Goal: Check status: Check status

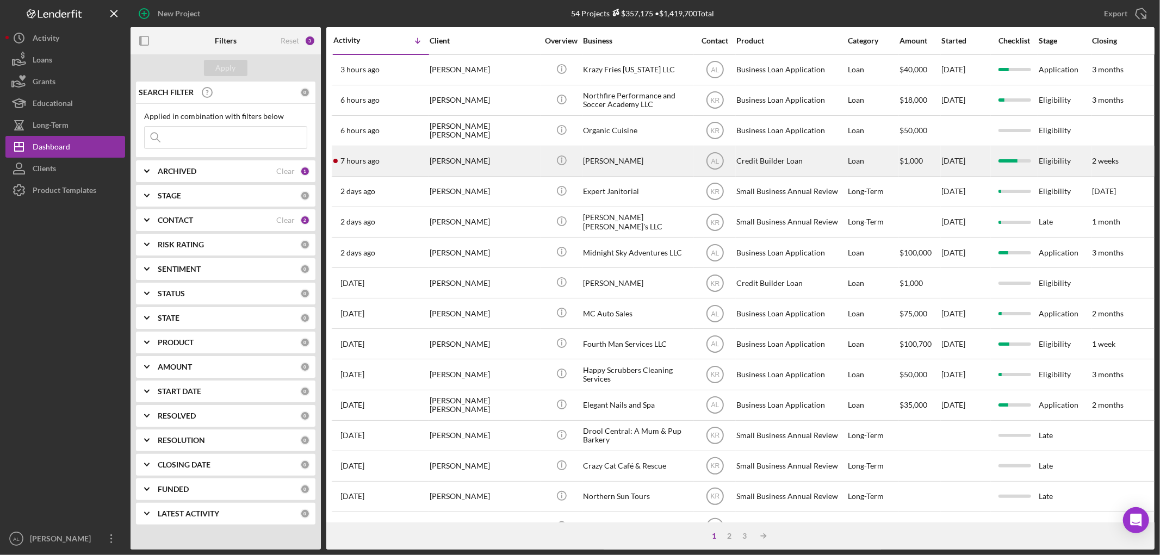
click at [473, 174] on div "[PERSON_NAME]" at bounding box center [483, 161] width 109 height 29
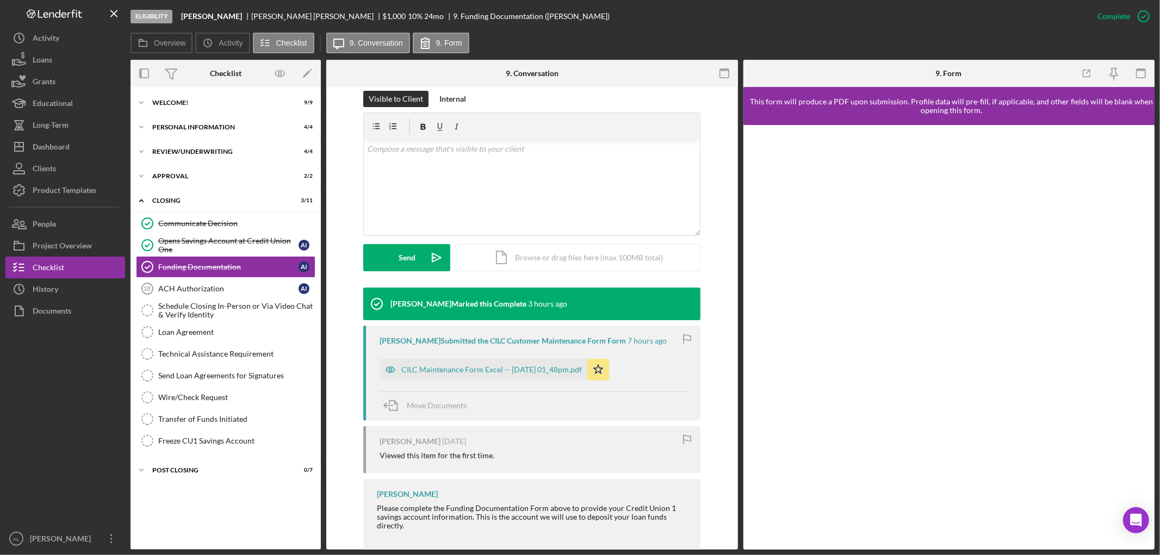
scroll to position [214, 0]
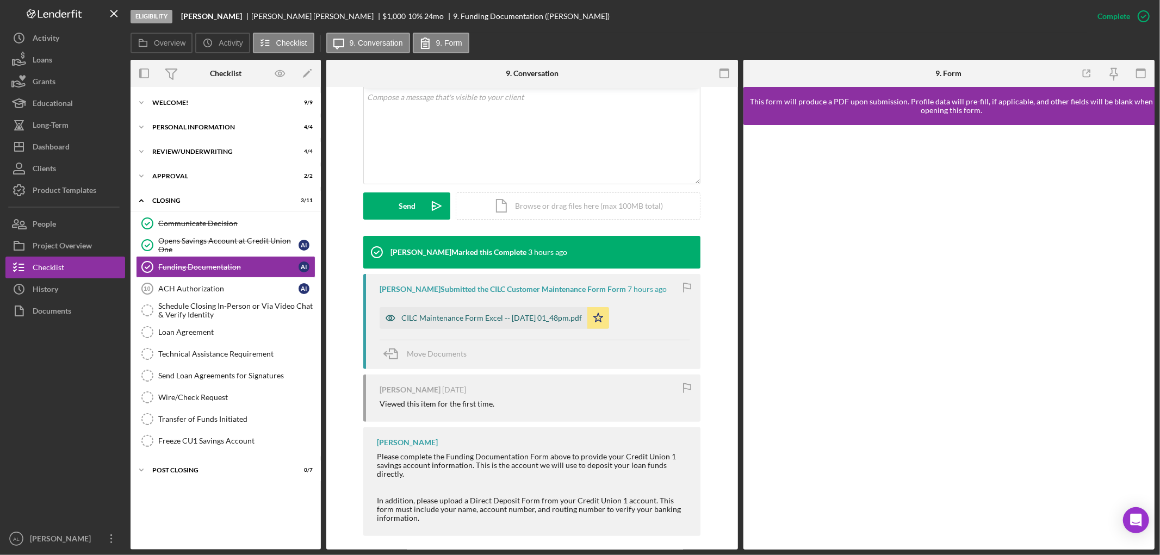
click at [536, 317] on div "CILC Maintenance Form Excel -- [DATE] 01_48pm.pdf" at bounding box center [491, 318] width 180 height 9
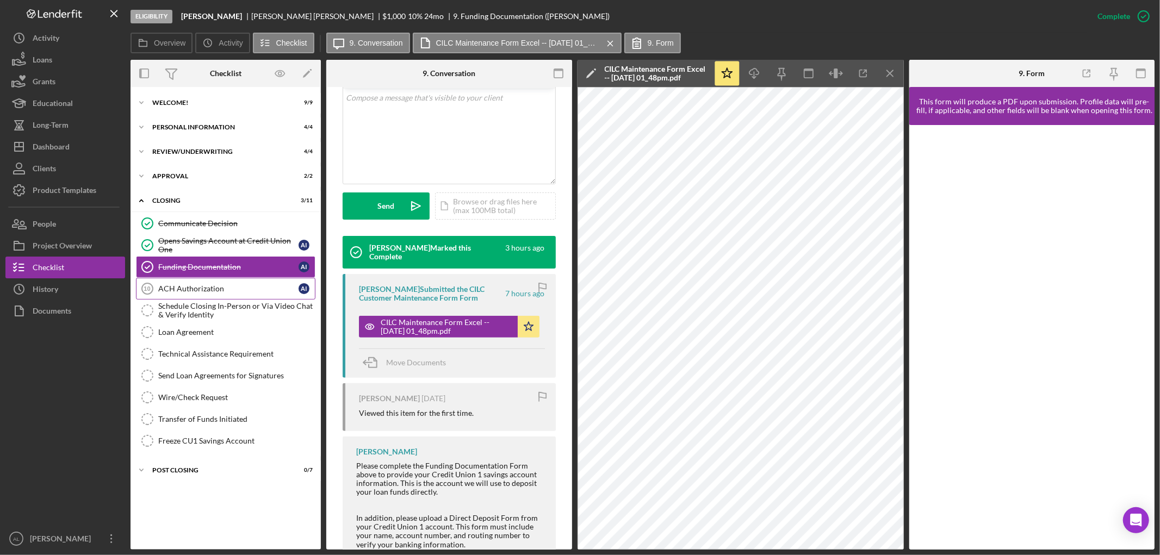
click at [229, 290] on div "ACH Authorization" at bounding box center [228, 288] width 140 height 9
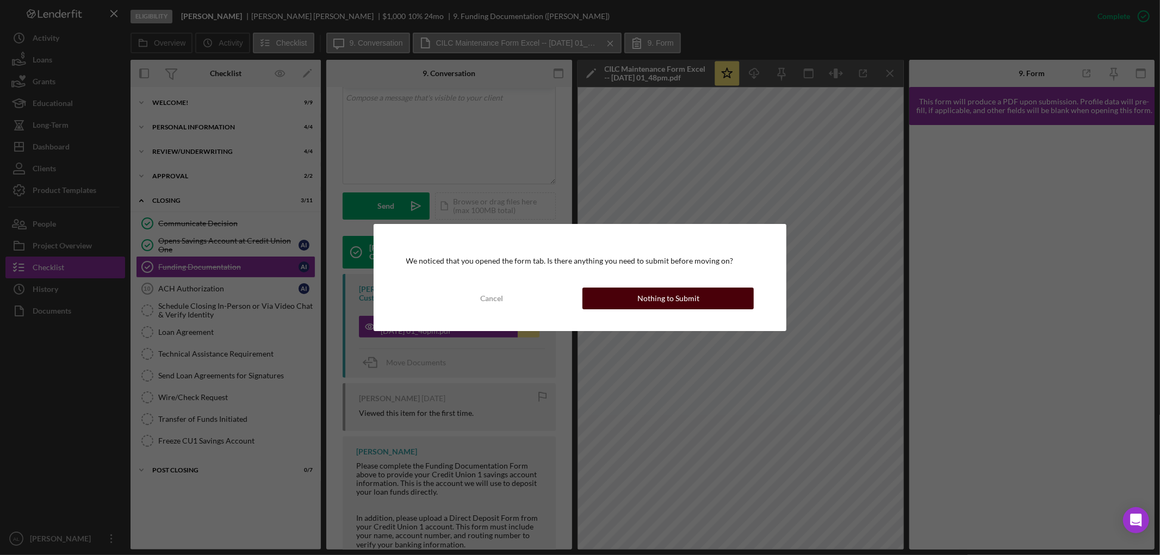
click at [638, 296] on button "Nothing to Submit" at bounding box center [667, 299] width 171 height 22
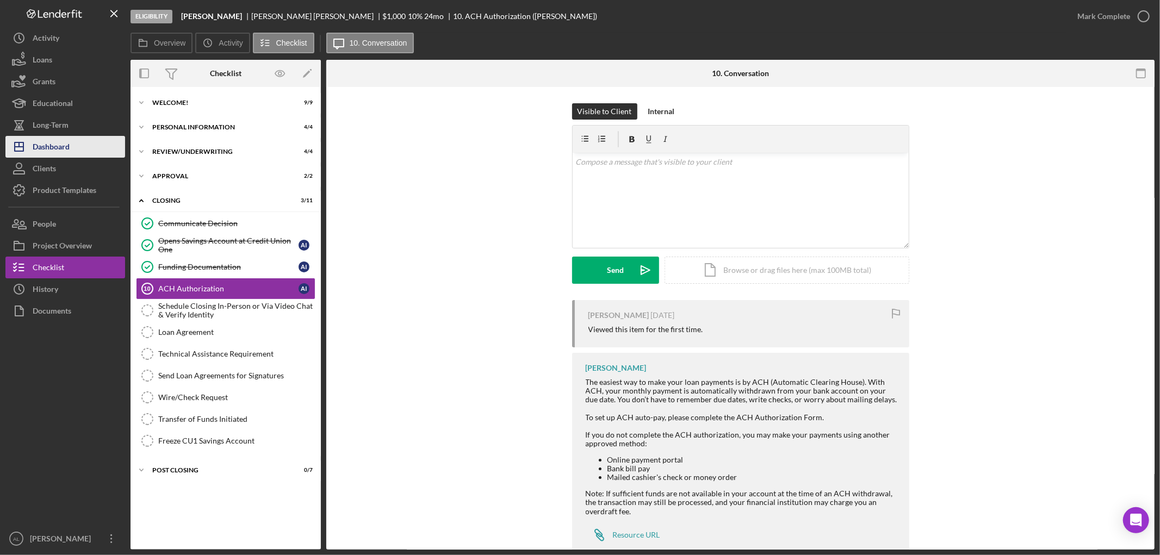
click at [101, 149] on button "Icon/Dashboard Dashboard" at bounding box center [65, 147] width 120 height 22
